Goal: Share content

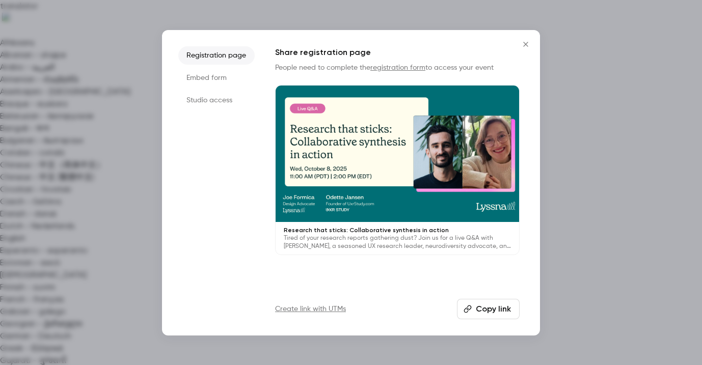
click at [218, 96] on li "Studio access" at bounding box center [216, 100] width 76 height 18
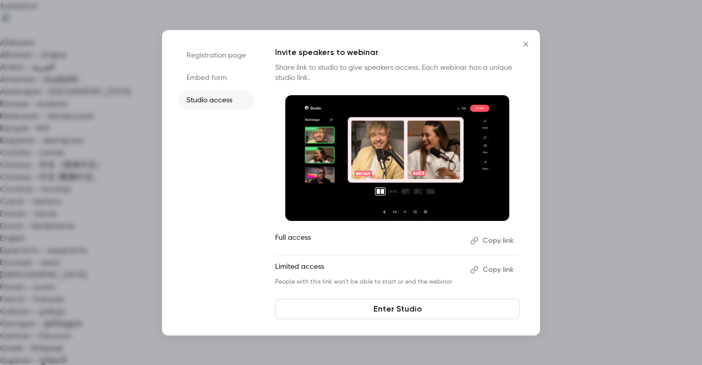
click at [504, 241] on button "Copy link" at bounding box center [492, 241] width 53 height 16
click at [478, 273] on icon "button" at bounding box center [474, 270] width 8 height 8
click at [485, 246] on button "Copy link" at bounding box center [492, 241] width 53 height 16
click at [480, 301] on link "Enter Studio" at bounding box center [397, 309] width 244 height 20
click at [221, 57] on li "Registration page" at bounding box center [216, 55] width 76 height 18
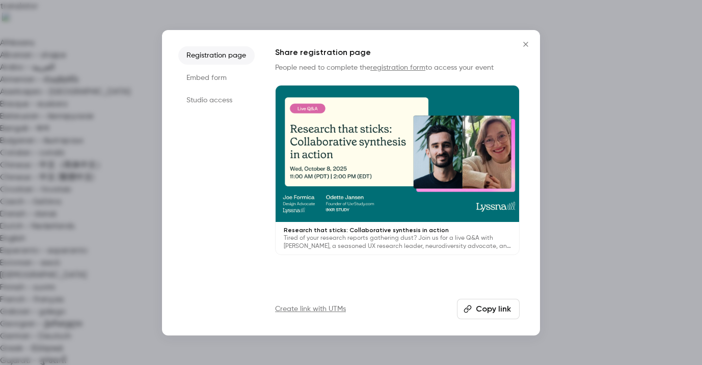
click at [493, 316] on button "Copy link" at bounding box center [488, 309] width 63 height 20
